Goal: Obtain resource: Download file/media

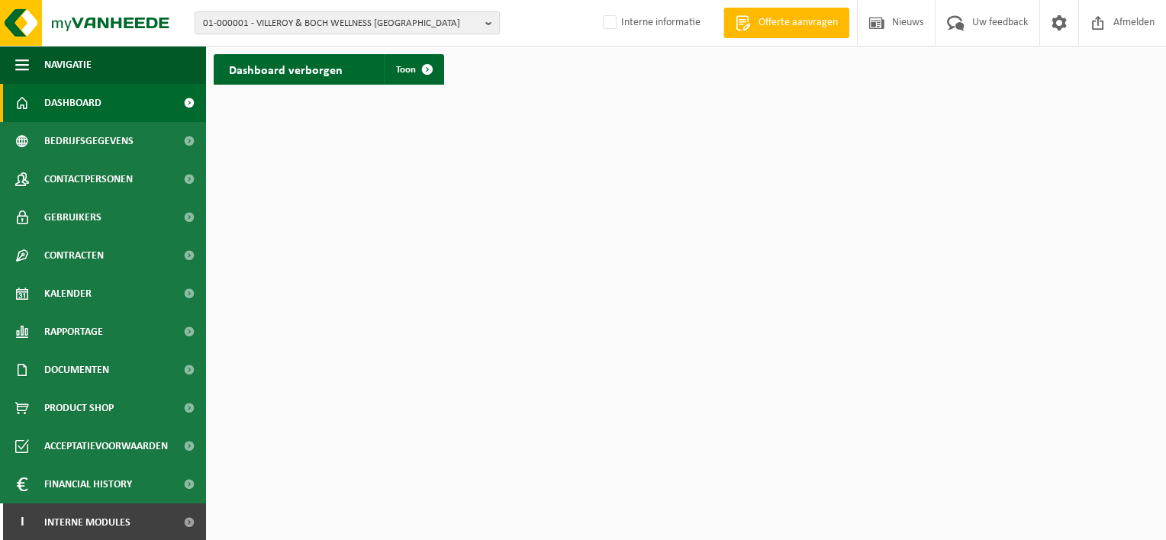
click at [326, 21] on span "01-000001 - VILLEROY & BOCH WELLNESS NV" at bounding box center [341, 23] width 276 height 23
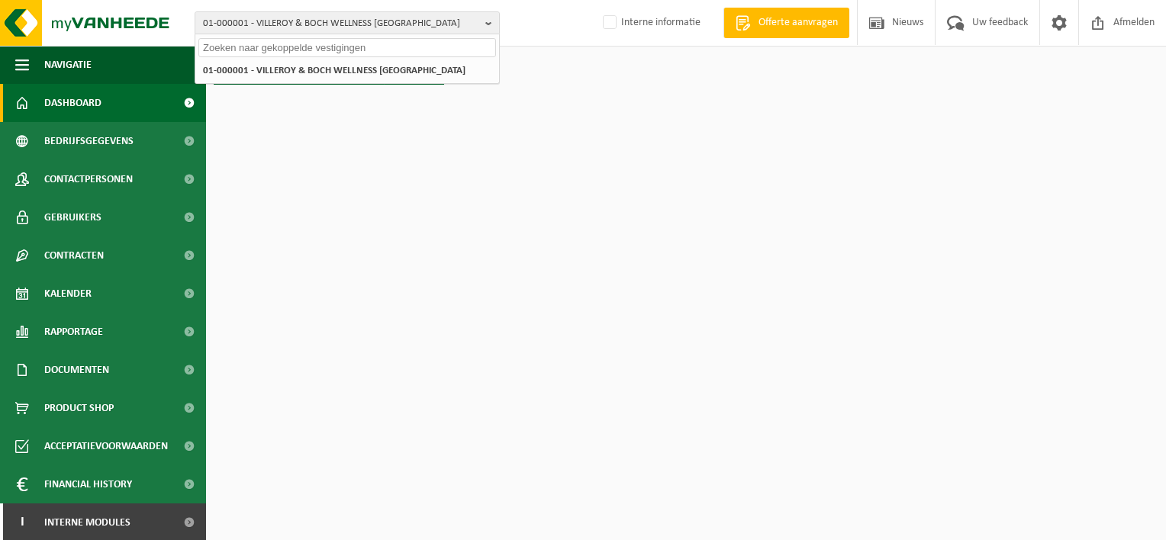
click at [331, 46] on input "text" at bounding box center [347, 47] width 298 height 19
type input "g"
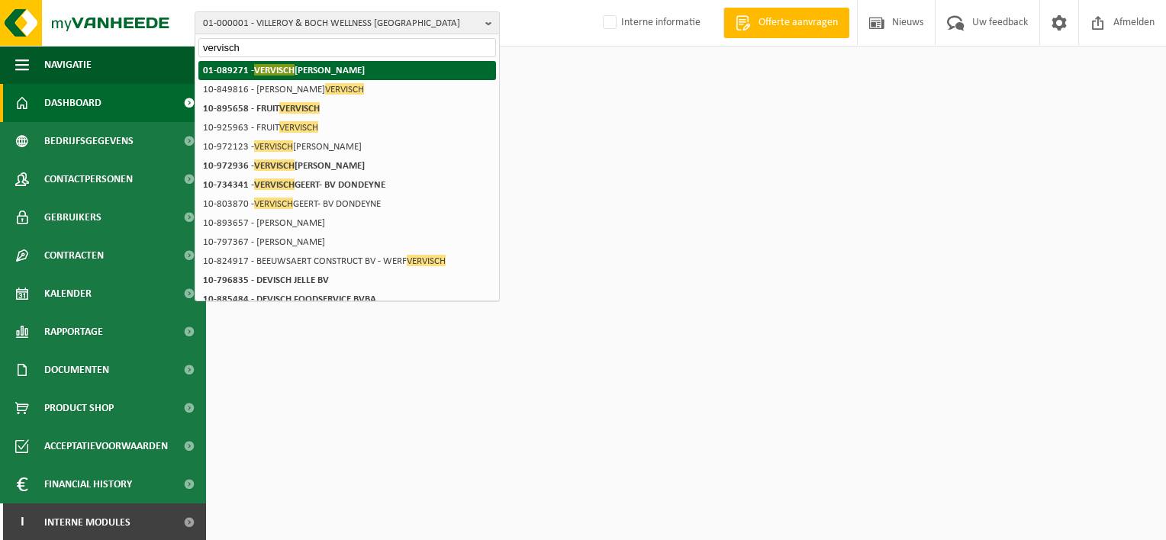
type input "vervisch"
drag, startPoint x: 368, startPoint y: 63, endPoint x: 403, endPoint y: 64, distance: 35.1
click at [366, 63] on li "01-089271 - VERVISCH FREDERIK" at bounding box center [347, 70] width 298 height 19
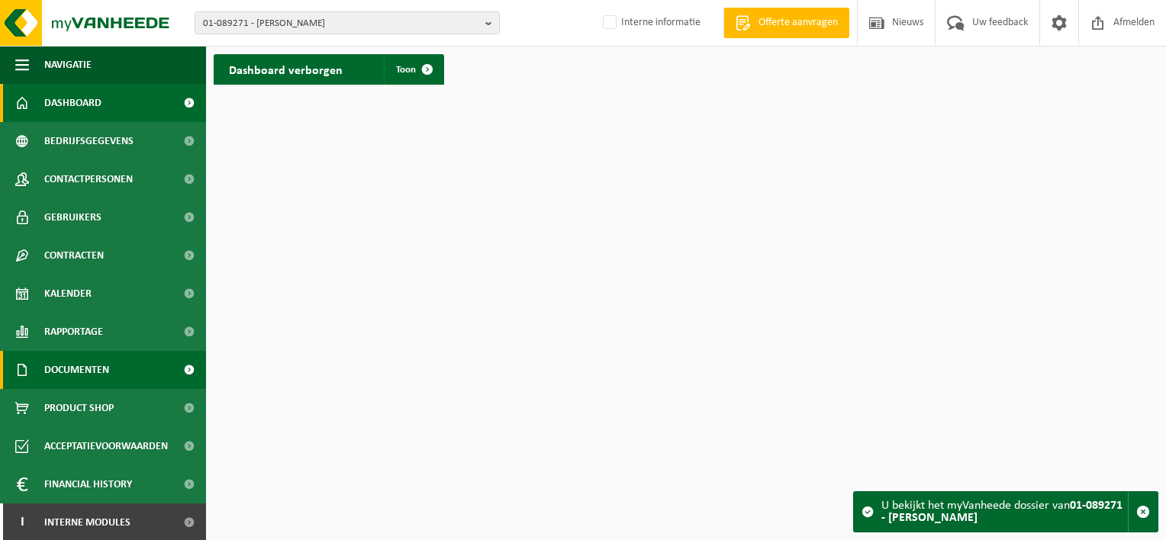
click at [50, 370] on span "Documenten" at bounding box center [76, 370] width 65 height 38
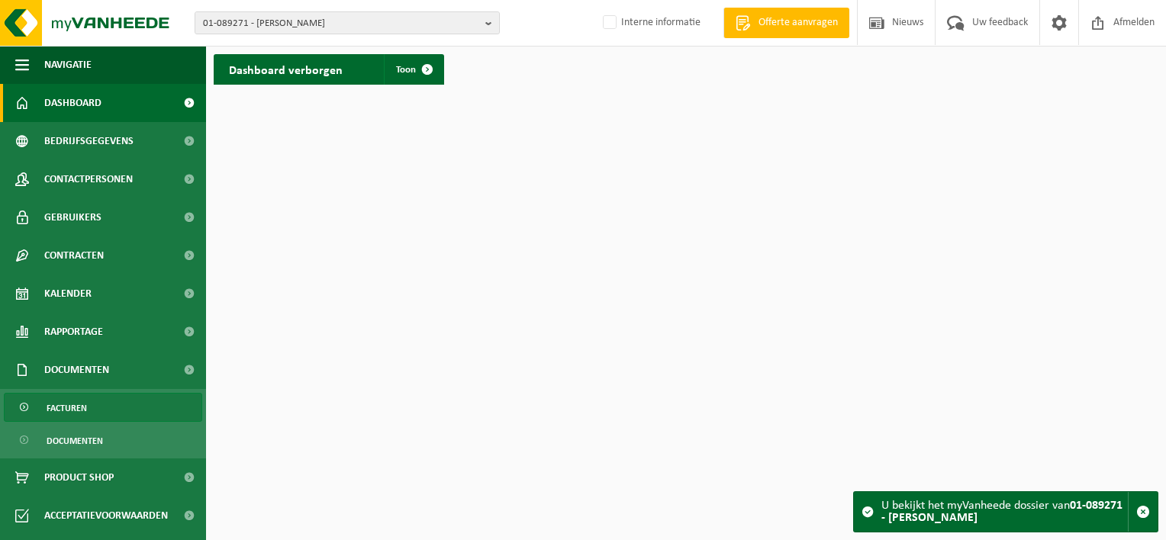
click at [74, 404] on span "Facturen" at bounding box center [67, 408] width 40 height 29
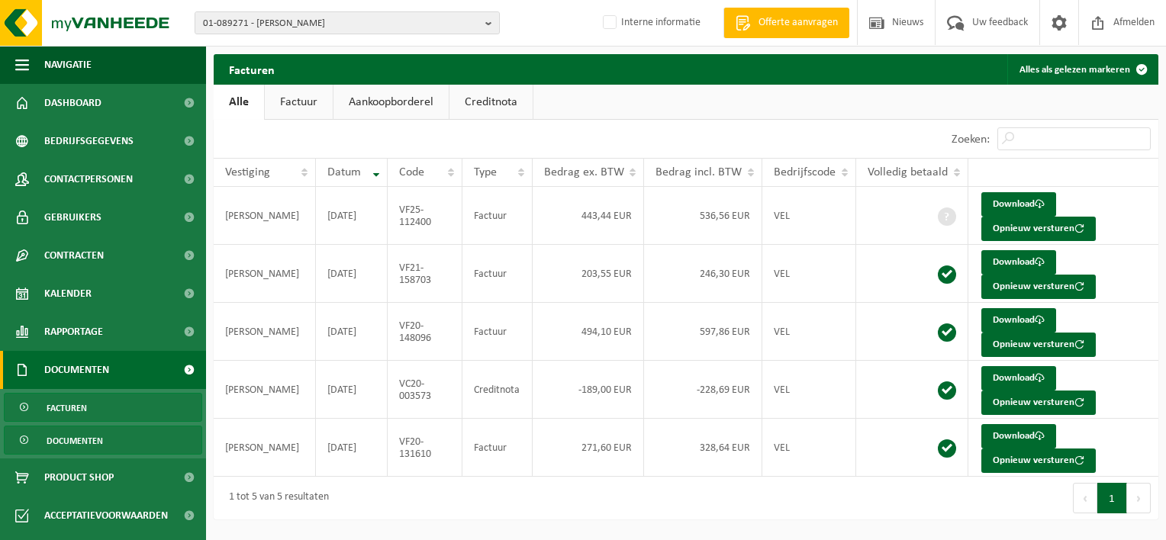
click at [107, 430] on link "Documenten" at bounding box center [103, 440] width 198 height 29
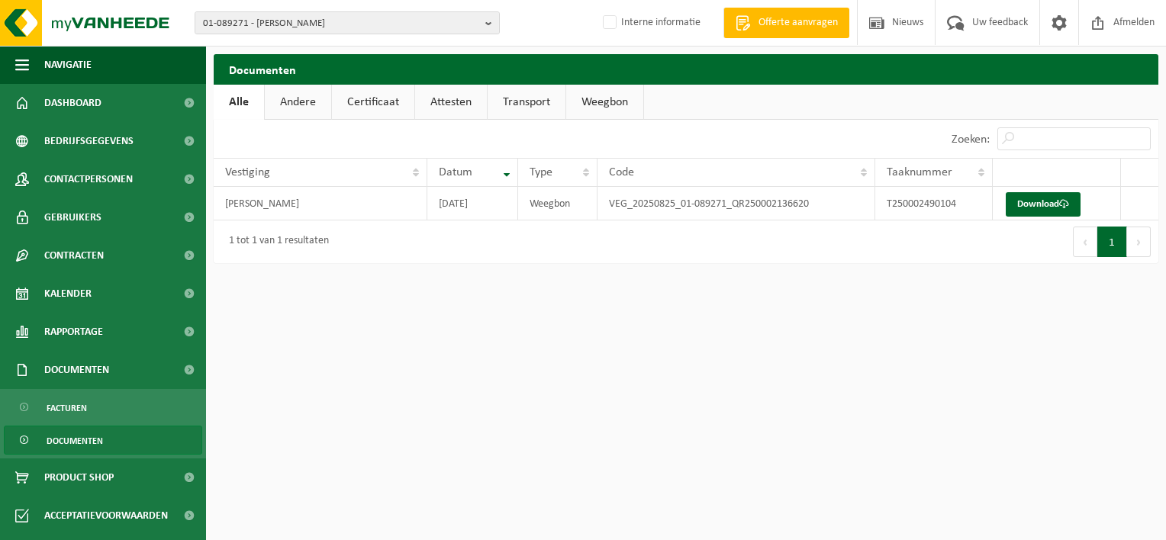
click at [388, 109] on link "Certificaat" at bounding box center [373, 102] width 82 height 35
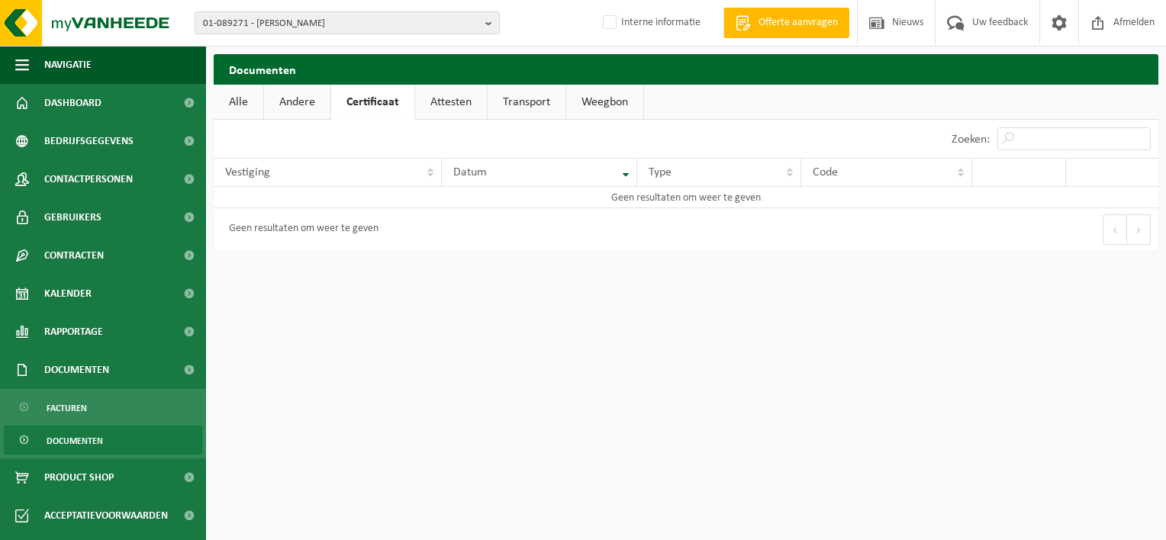
click at [448, 109] on link "Attesten" at bounding box center [451, 102] width 72 height 35
click at [519, 105] on link "Transport" at bounding box center [529, 102] width 78 height 35
click at [350, 20] on span "01-089271 - [PERSON_NAME]" at bounding box center [341, 23] width 276 height 23
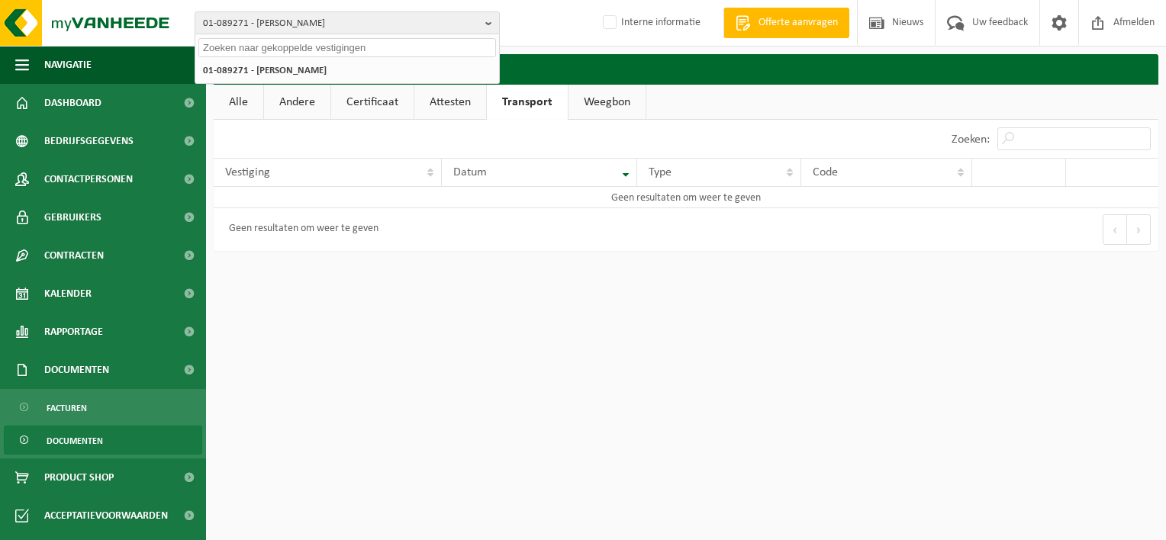
drag, startPoint x: 330, startPoint y: 43, endPoint x: 344, endPoint y: 43, distance: 14.5
click at [330, 43] on input "text" at bounding box center [347, 47] width 298 height 19
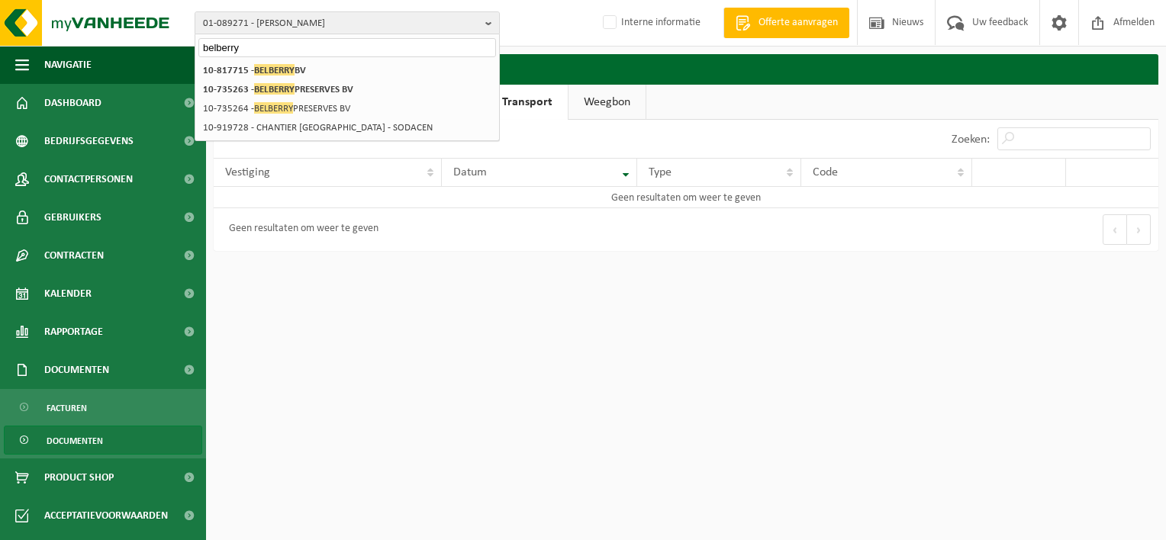
type input "belberry"
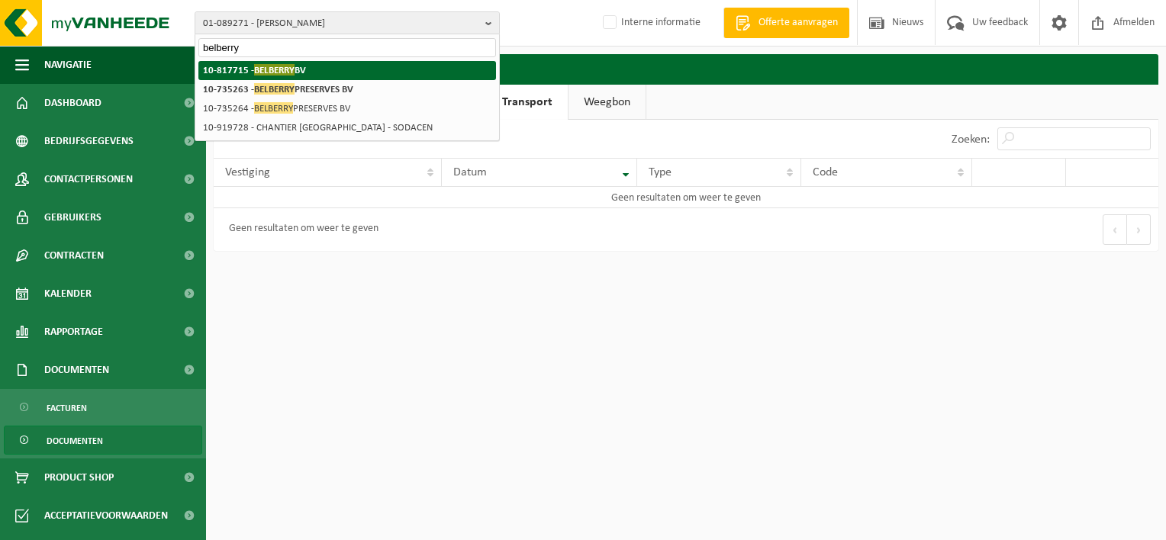
click at [295, 61] on li "10-817715 - BELBERRY BV" at bounding box center [347, 70] width 298 height 19
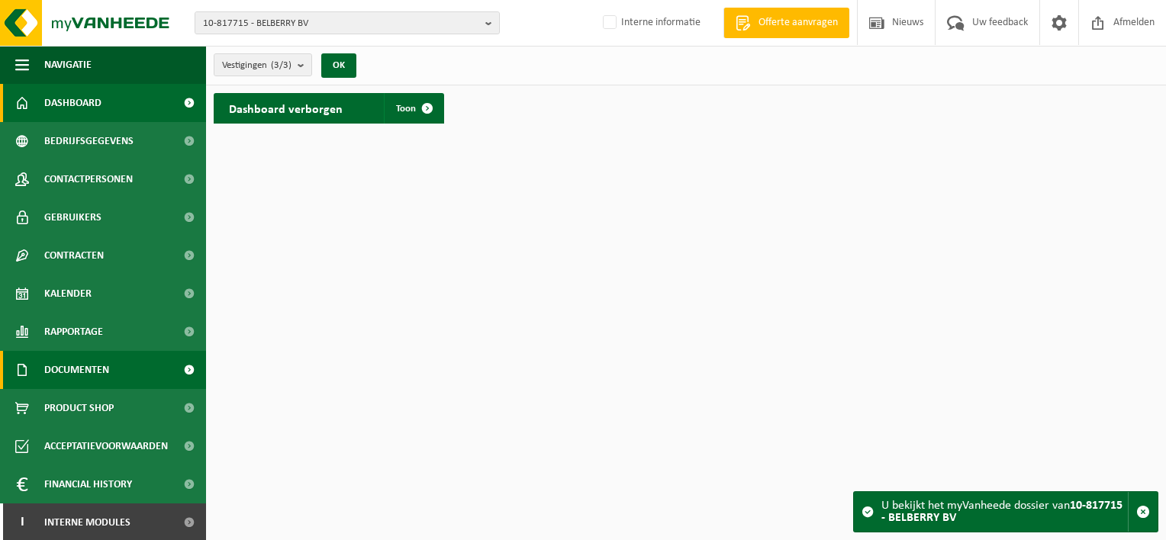
drag, startPoint x: 74, startPoint y: 366, endPoint x: 86, endPoint y: 369, distance: 12.6
click at [76, 368] on span "Documenten" at bounding box center [76, 370] width 65 height 38
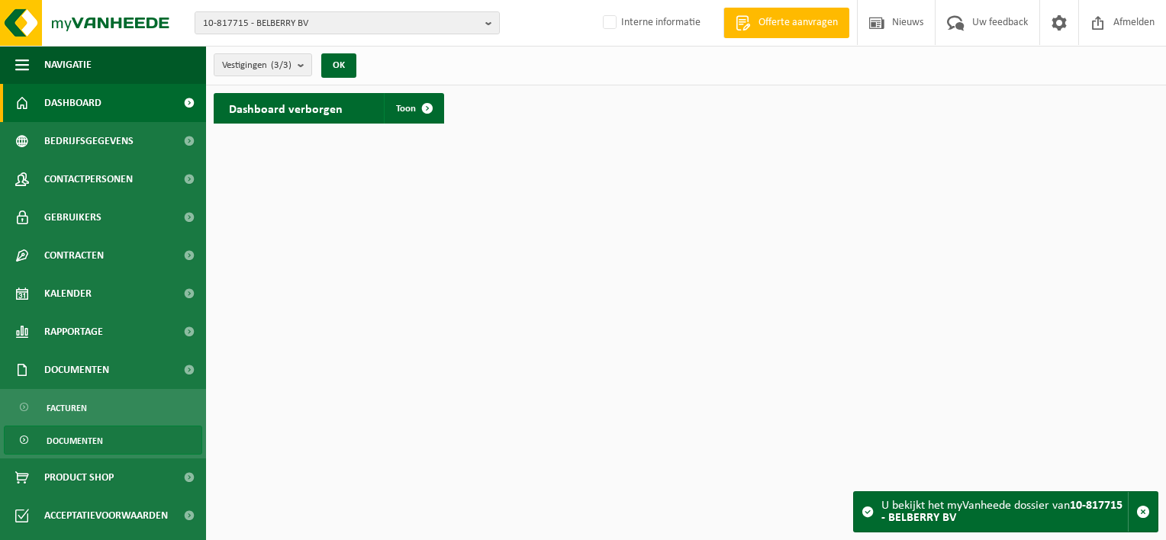
click at [75, 442] on span "Documenten" at bounding box center [75, 441] width 56 height 29
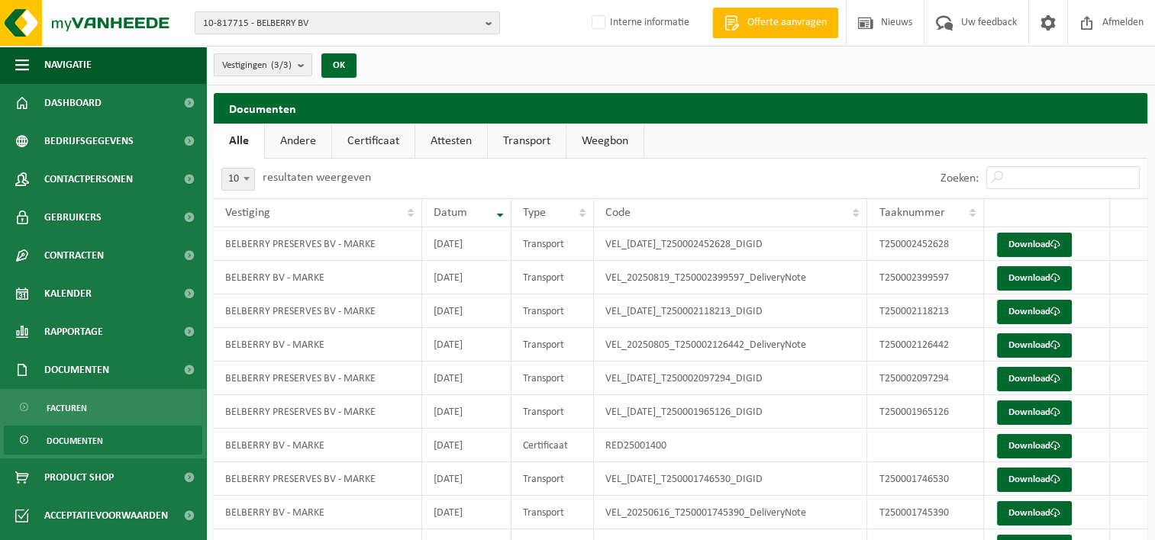
click at [521, 140] on link "Transport" at bounding box center [527, 141] width 78 height 35
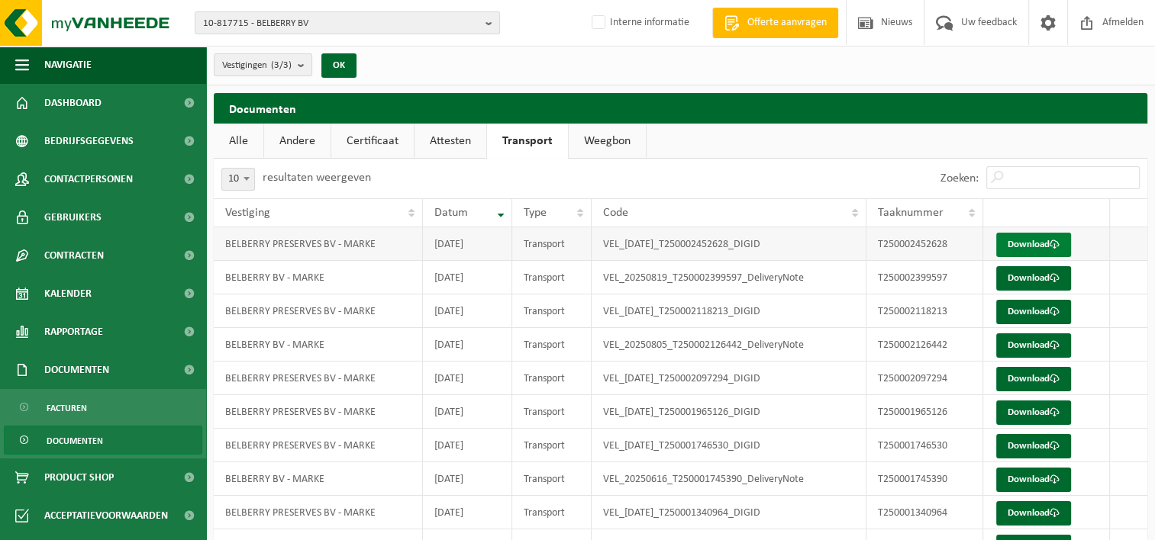
click at [1036, 243] on link "Download" at bounding box center [1033, 245] width 75 height 24
click at [394, 134] on link "Certificaat" at bounding box center [372, 141] width 82 height 35
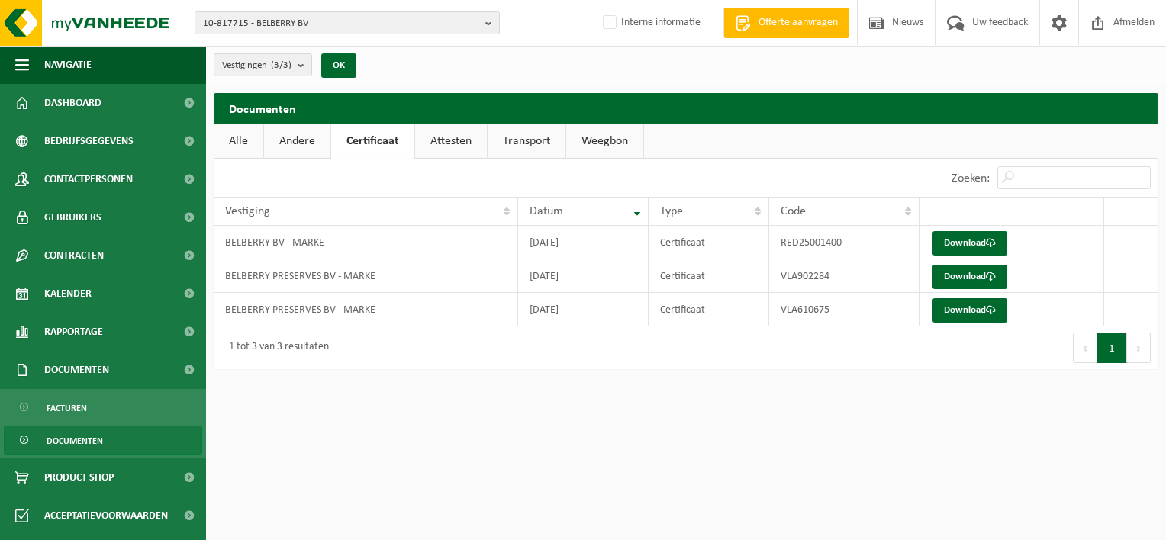
click at [614, 140] on link "Weegbon" at bounding box center [604, 141] width 77 height 35
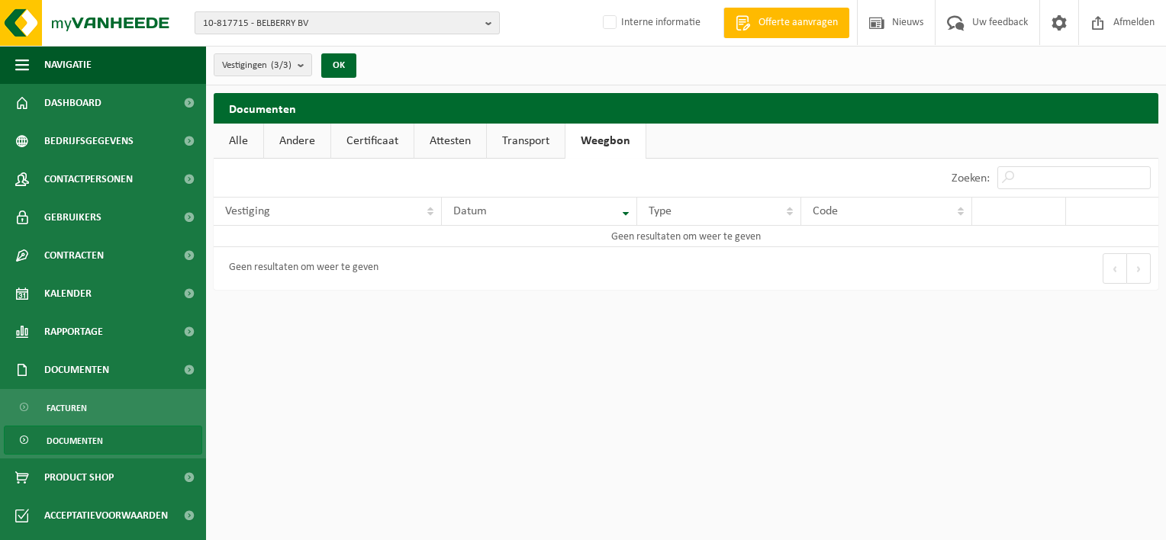
click at [370, 31] on span "10-817715 - BELBERRY BV" at bounding box center [341, 23] width 276 height 23
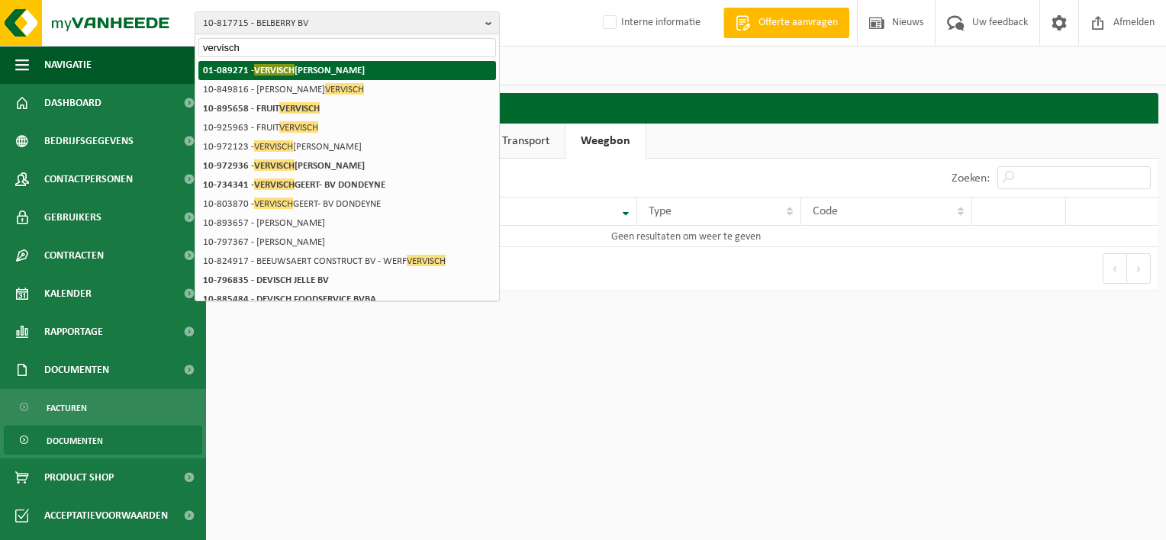
type input "vervisch"
drag, startPoint x: 350, startPoint y: 73, endPoint x: 436, endPoint y: 101, distance: 90.5
click at [351, 73] on li "01-089271 - VERVISCH FREDERIK" at bounding box center [347, 70] width 298 height 19
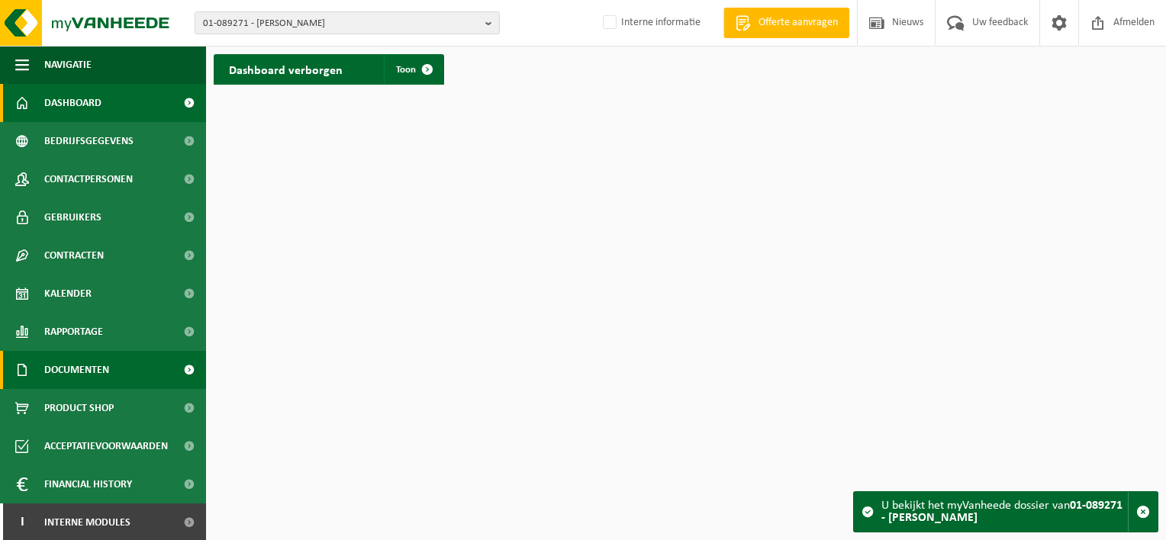
click at [109, 369] on span "Documenten" at bounding box center [76, 370] width 65 height 38
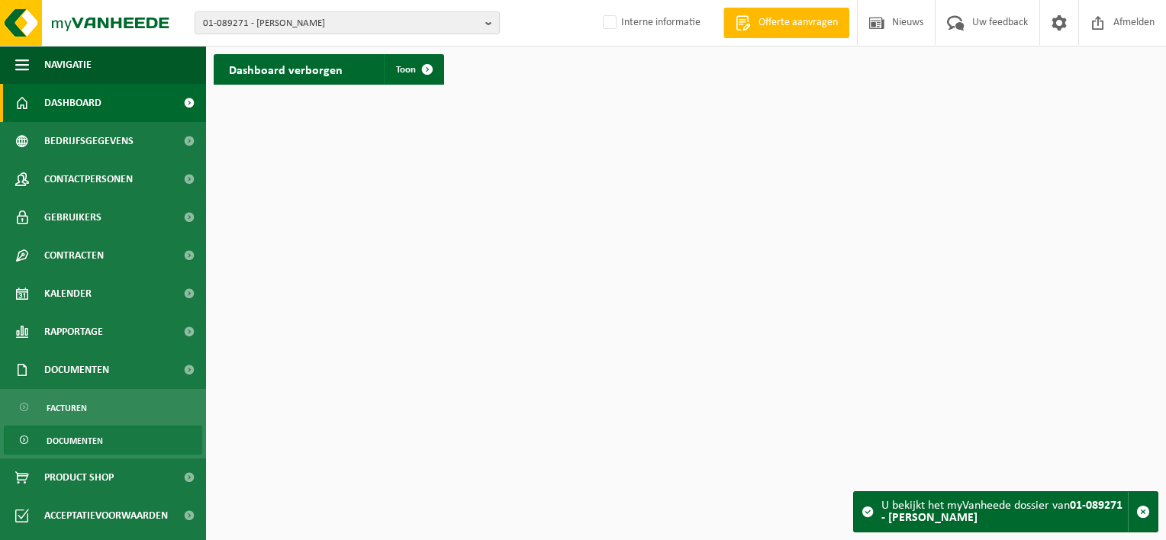
click at [108, 440] on link "Documenten" at bounding box center [103, 440] width 198 height 29
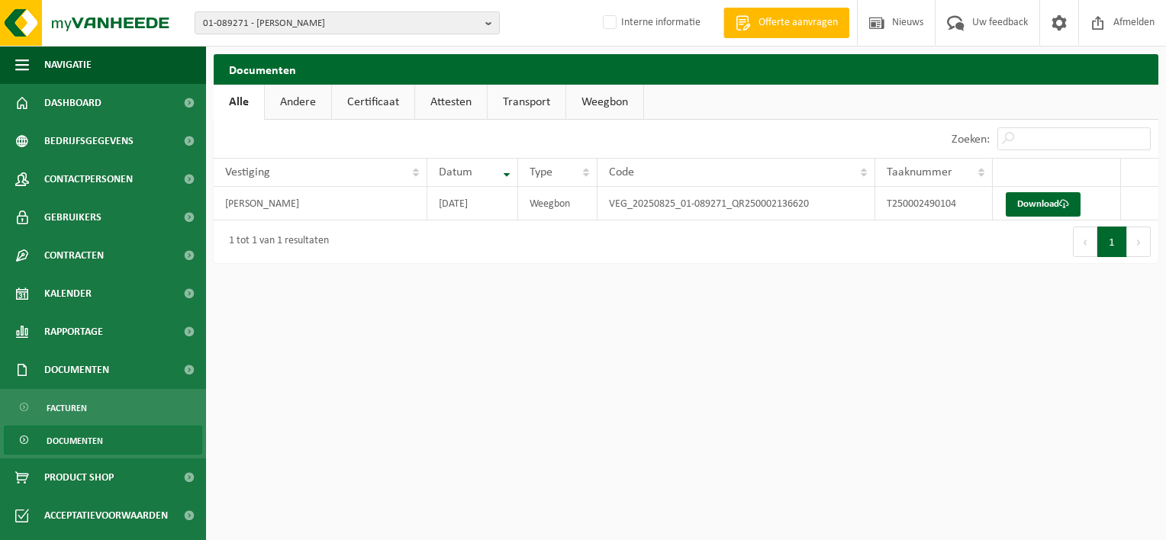
click at [633, 98] on link "Weegbon" at bounding box center [604, 102] width 77 height 35
click at [1033, 211] on link "Download" at bounding box center [1043, 204] width 75 height 24
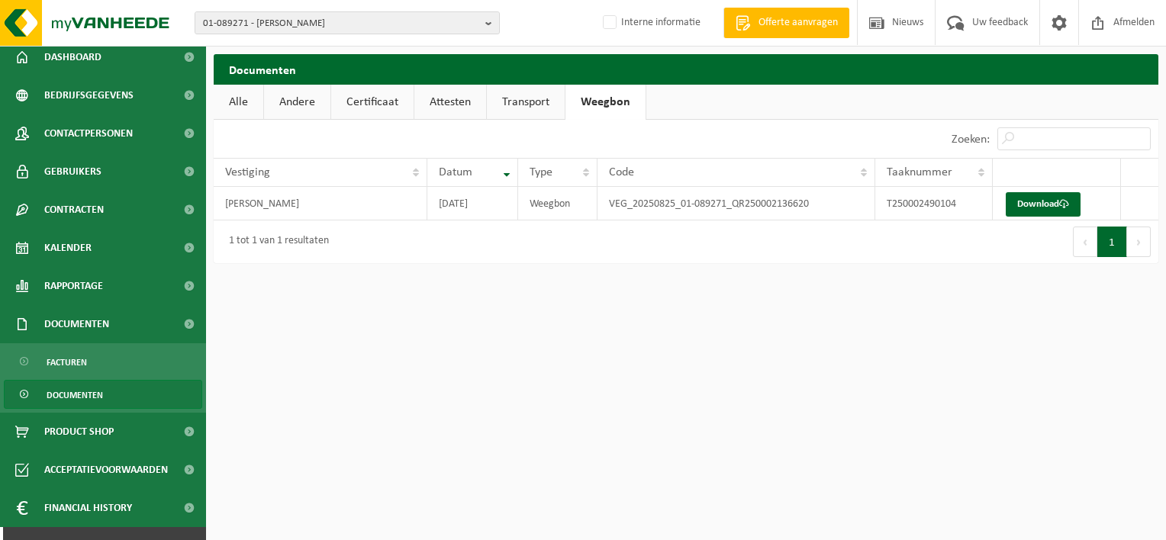
scroll to position [70, 0]
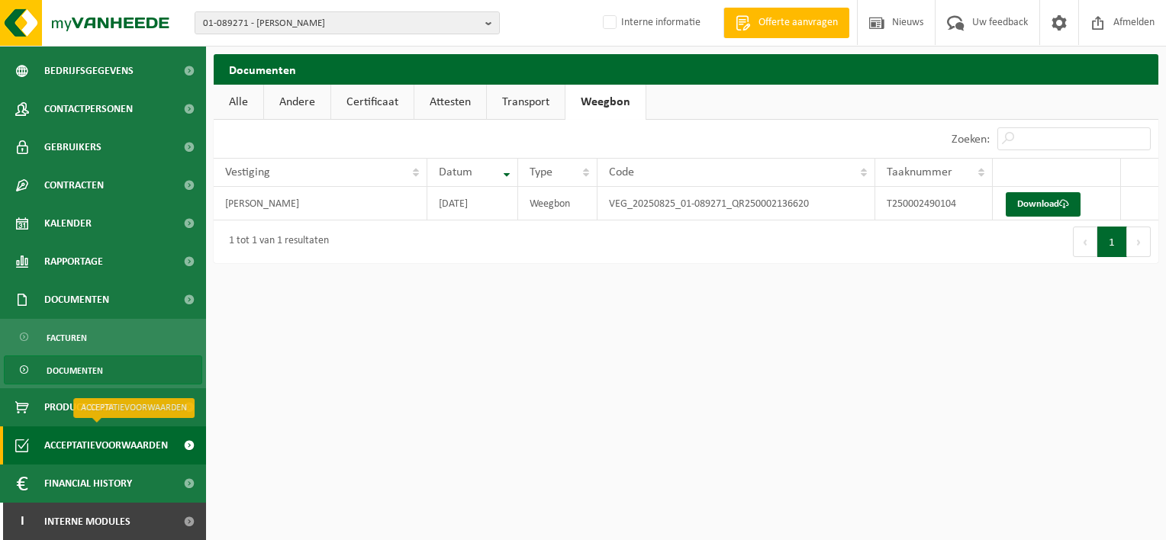
click at [102, 450] on span "Acceptatievoorwaarden" at bounding box center [106, 446] width 124 height 38
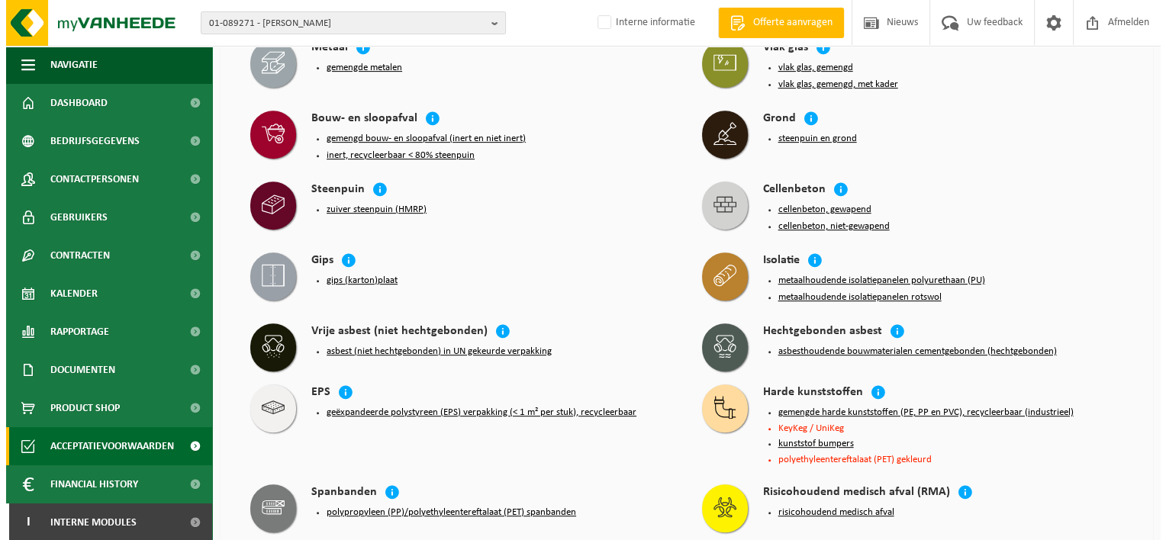
scroll to position [607, 0]
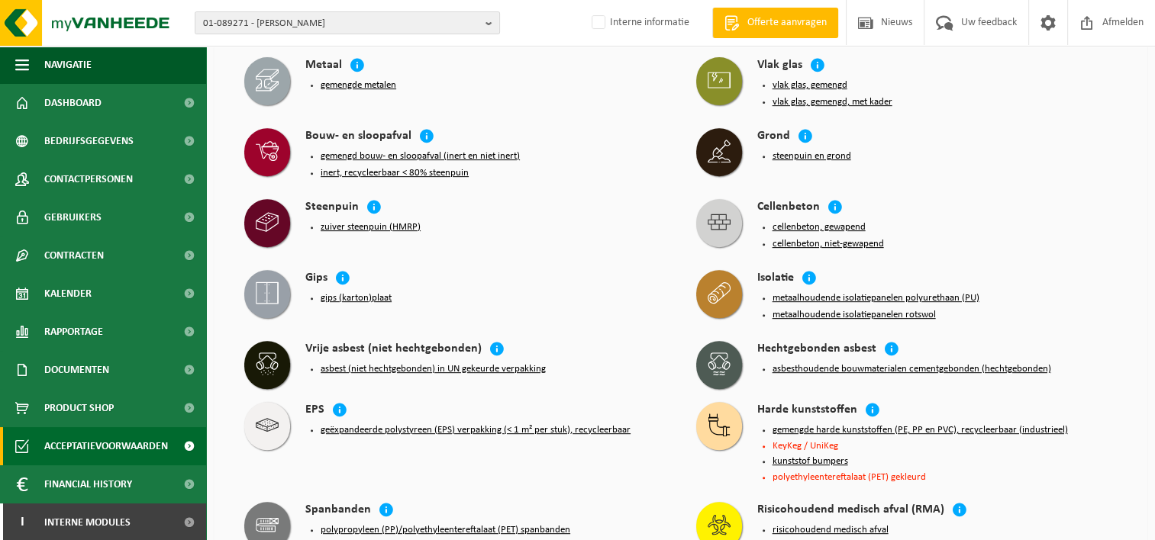
click at [385, 221] on button "zuiver steenpuin (HMRP)" at bounding box center [371, 227] width 100 height 12
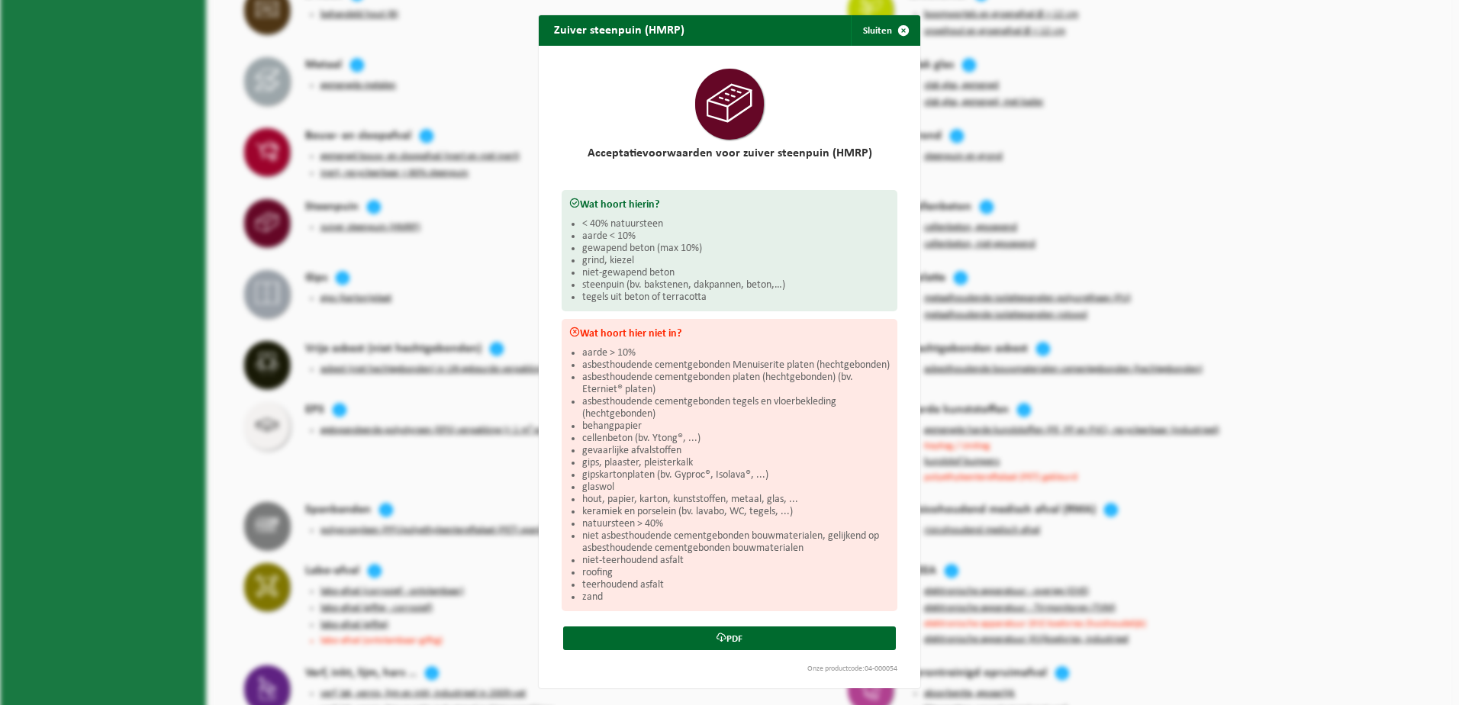
click at [1154, 282] on div "Zuiver steenpuin (HMRP) Sluiten Acceptatievoorwaarden voor zuiver steenpuin (HM…" at bounding box center [729, 352] width 1459 height 705
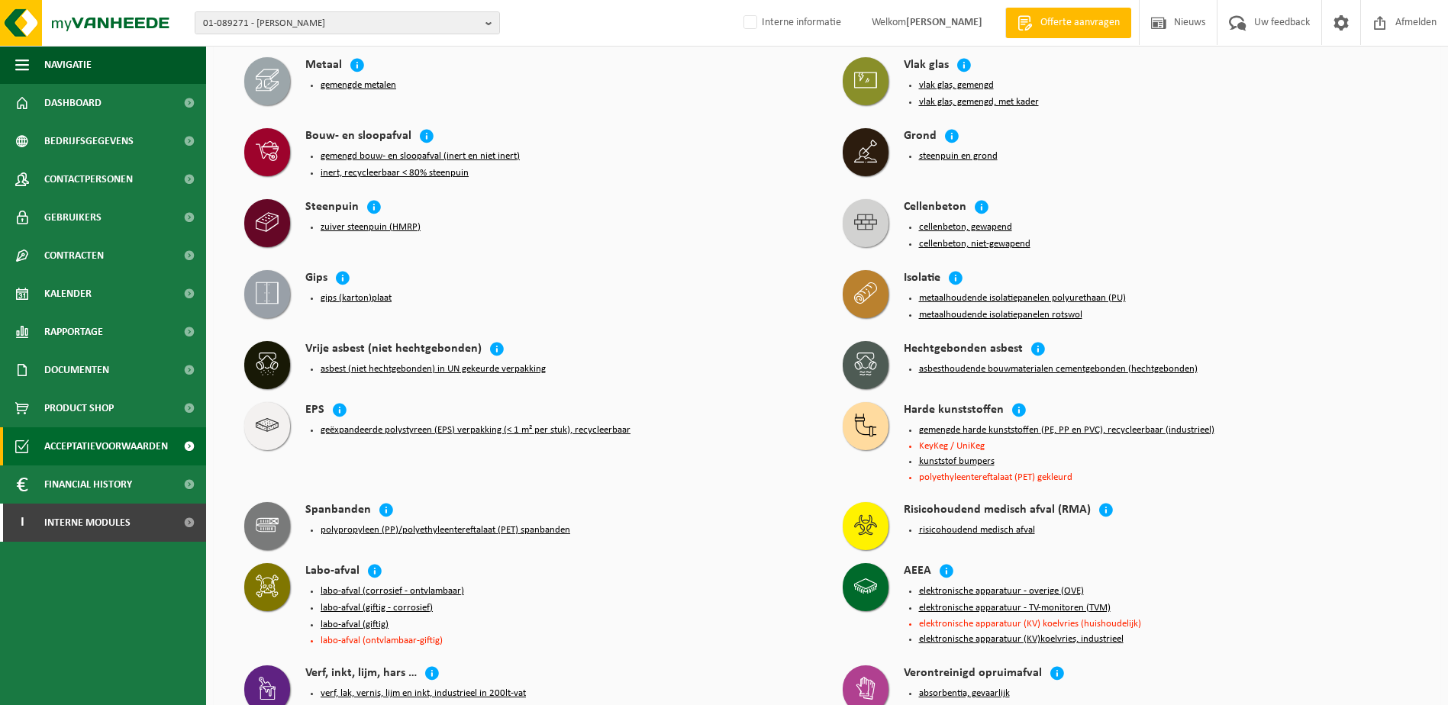
click at [361, 221] on button "zuiver steenpuin (HMRP)" at bounding box center [371, 227] width 100 height 12
